Goal: Information Seeking & Learning: Learn about a topic

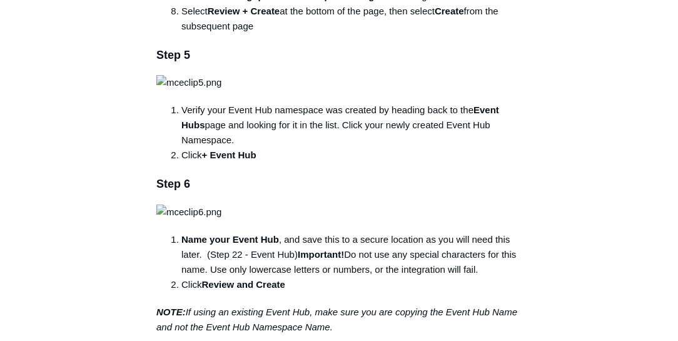
scroll to position [929, 0]
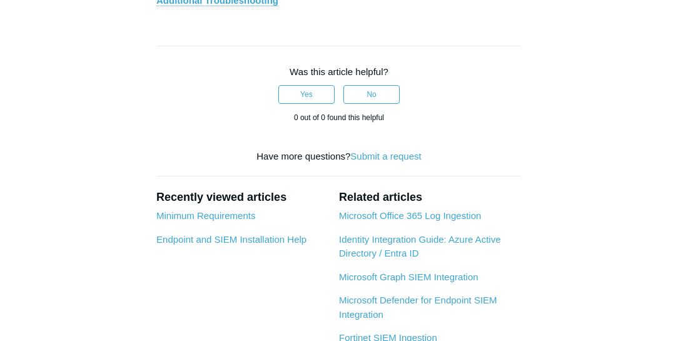
scroll to position [6182, 0]
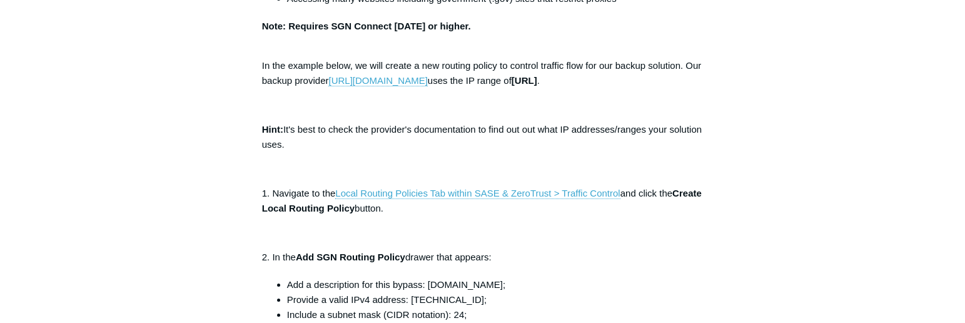
scroll to position [357, 0]
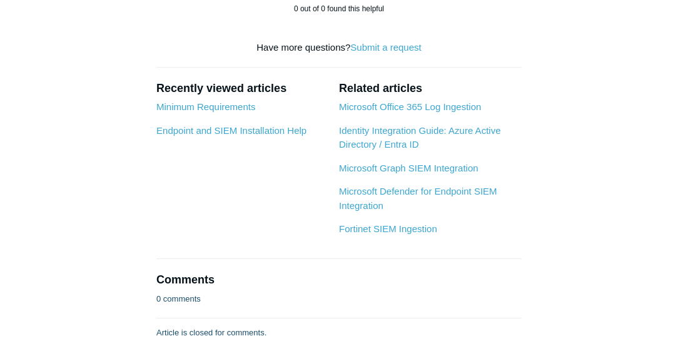
scroll to position [6289, 0]
